Goal: Transaction & Acquisition: Purchase product/service

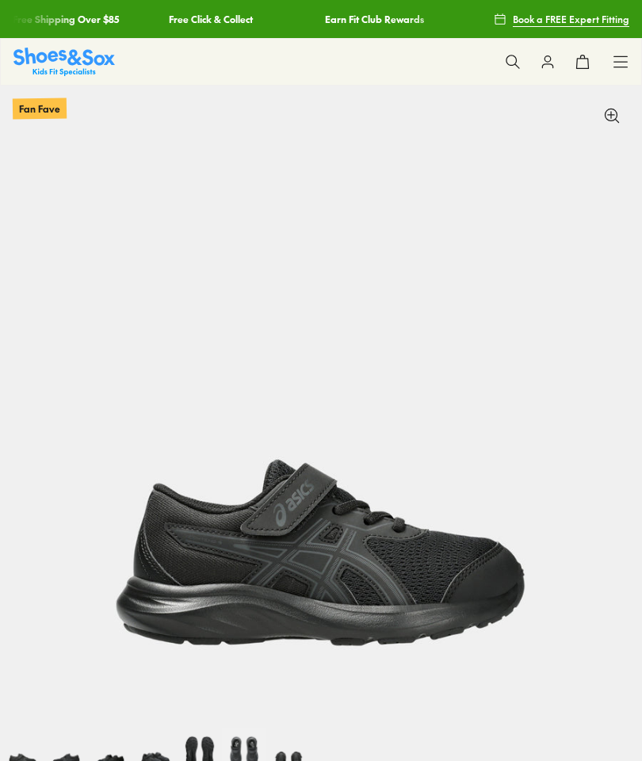
select select "*"
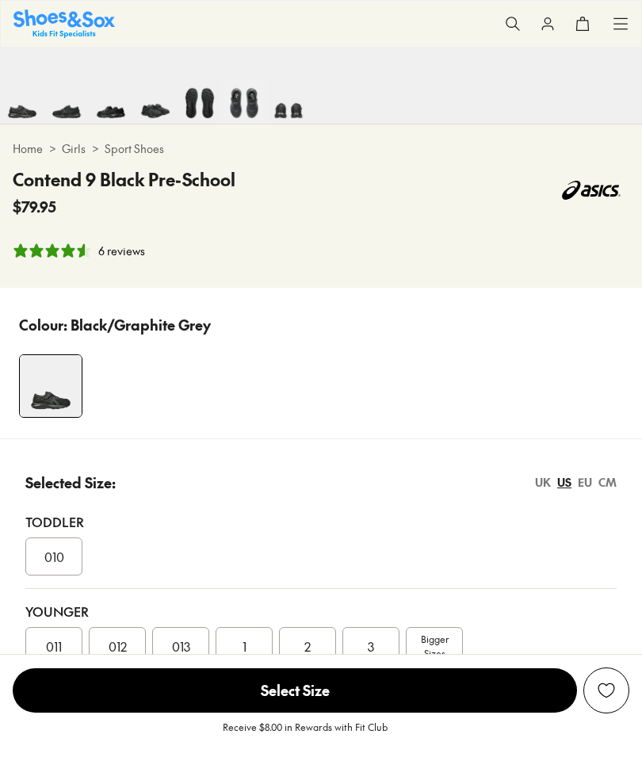
click at [259, 641] on div "1" at bounding box center [244, 646] width 57 height 38
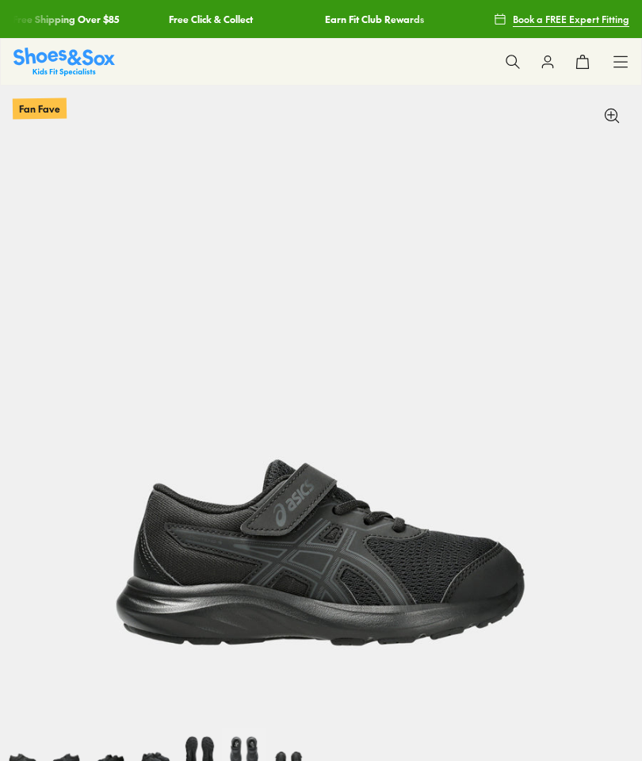
select select "*"
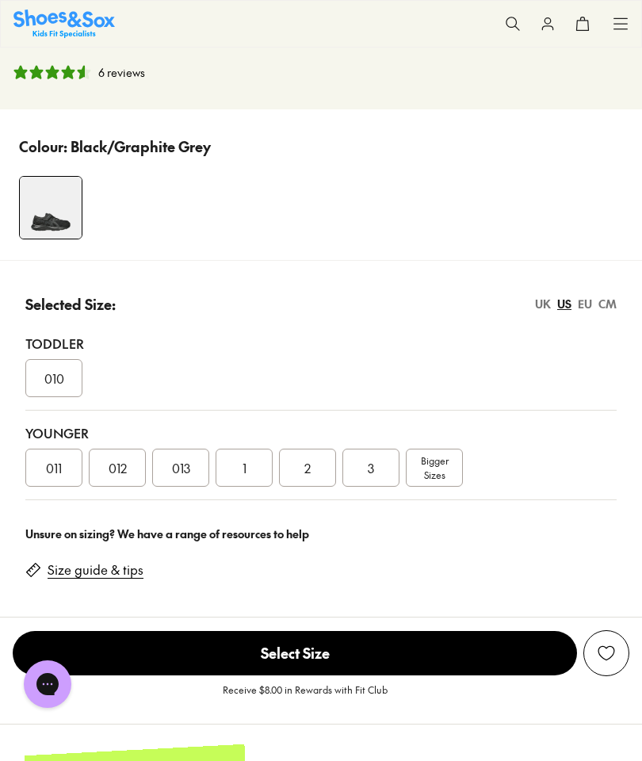
click at [259, 475] on div "1" at bounding box center [244, 468] width 57 height 38
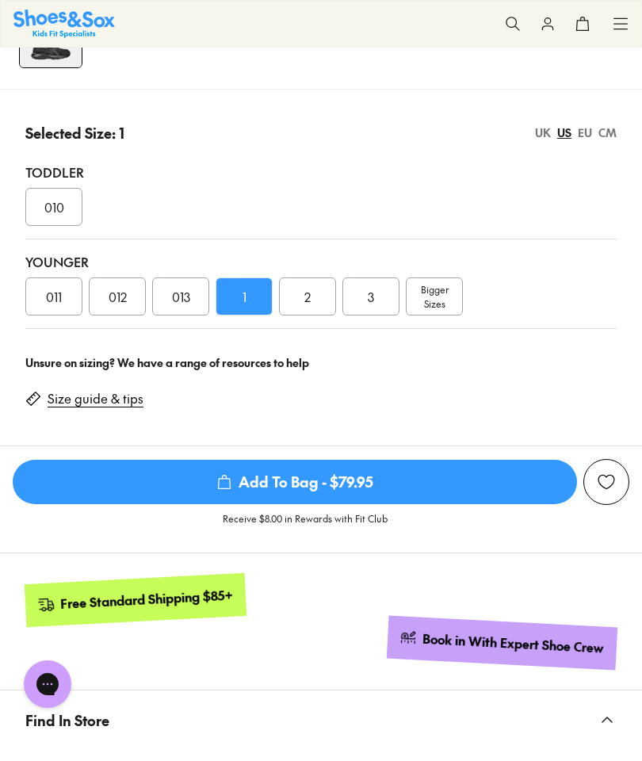
scroll to position [1006, 0]
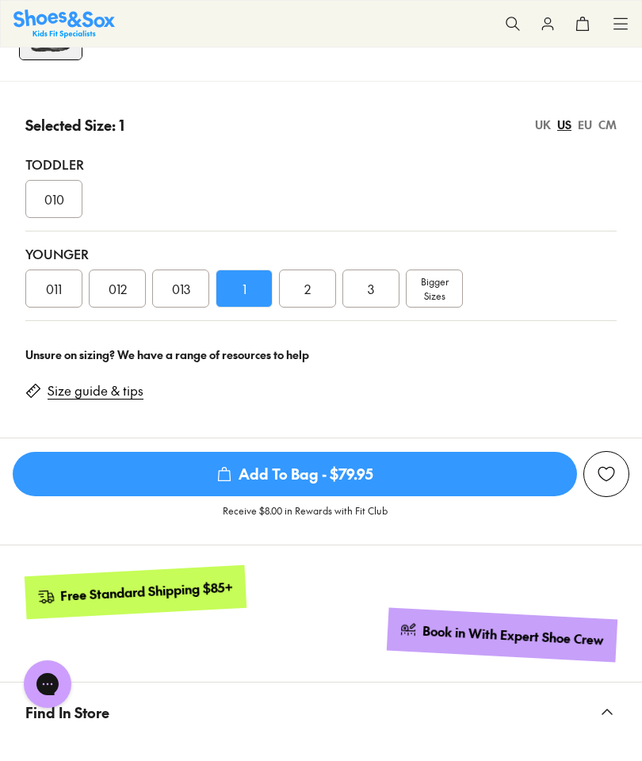
click at [493, 493] on span "Add To Bag - $79.95" at bounding box center [295, 474] width 564 height 44
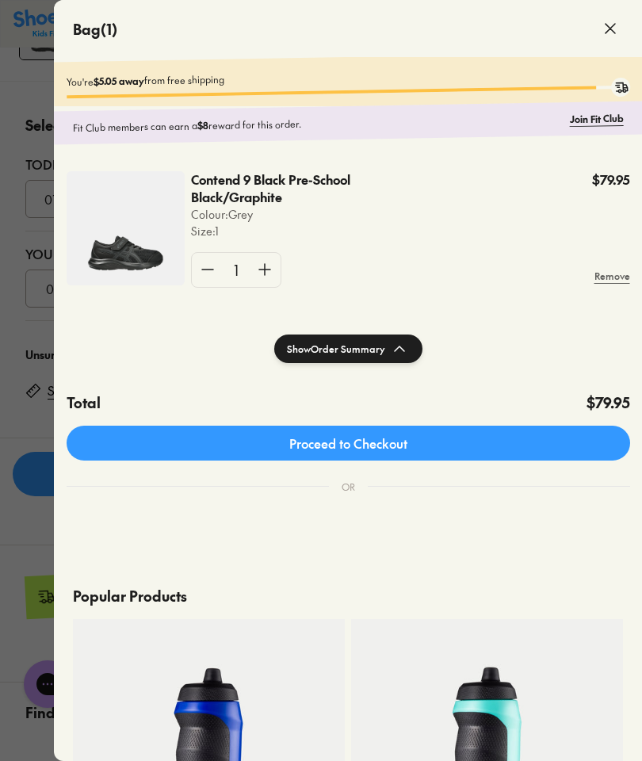
click at [28, 205] on div at bounding box center [321, 380] width 642 height 761
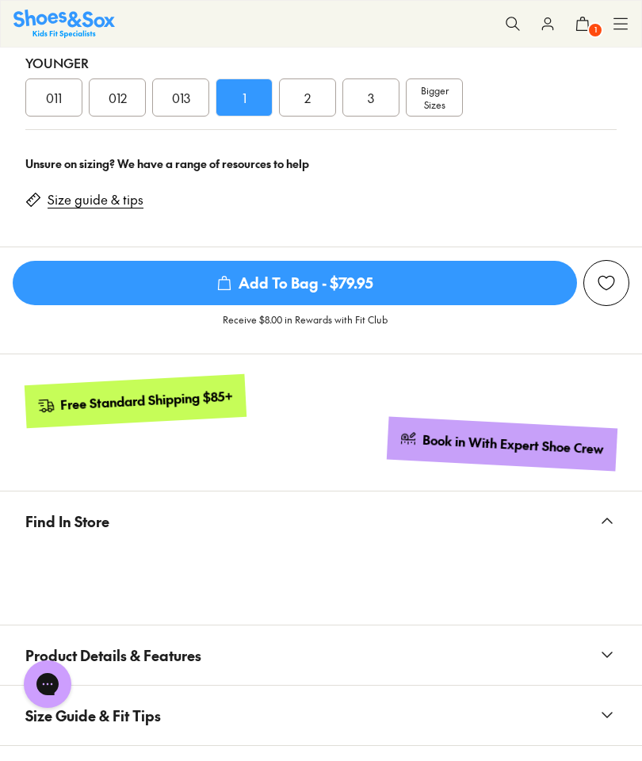
scroll to position [1220, 0]
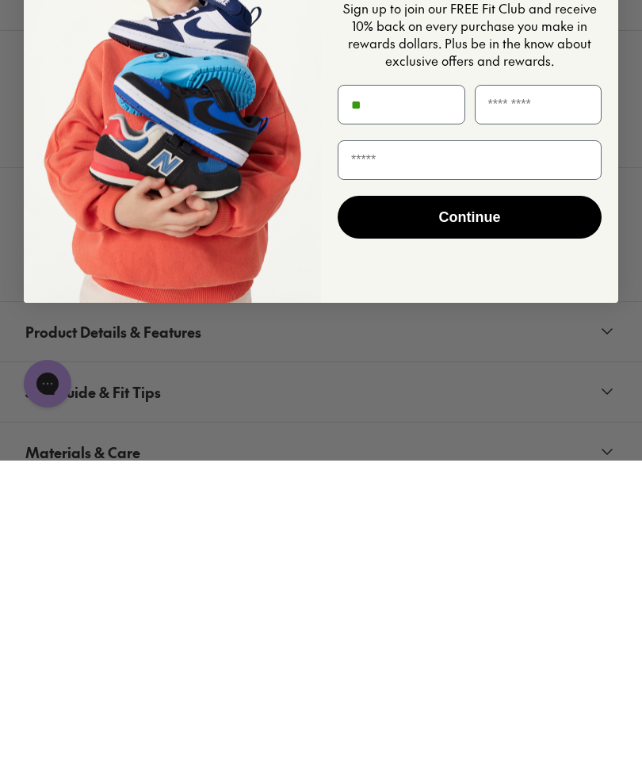
type input "*"
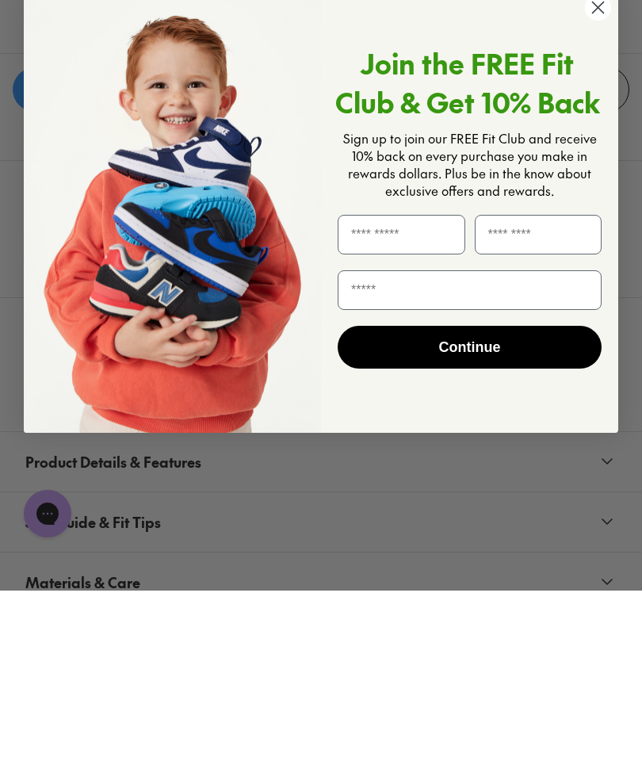
click at [595, 165] on circle "Close dialog" at bounding box center [598, 178] width 26 height 26
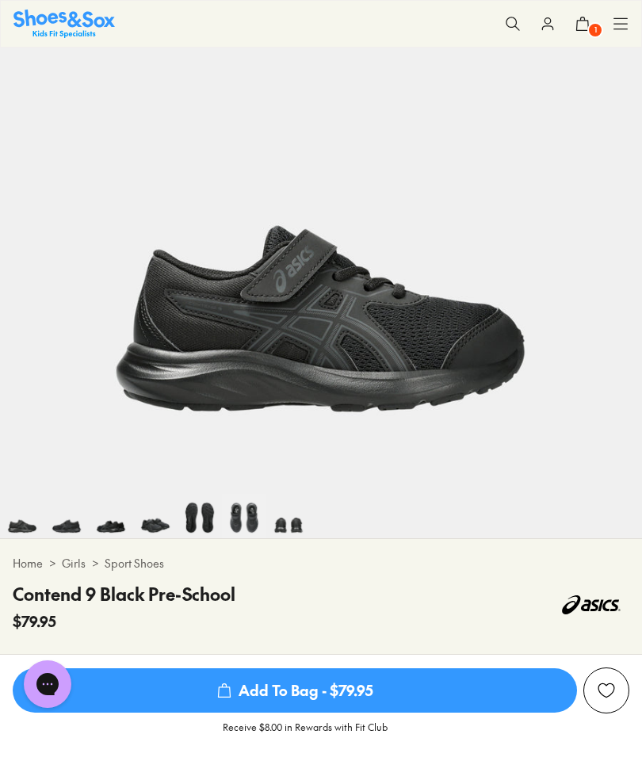
scroll to position [220, 0]
